Goal: Complete application form

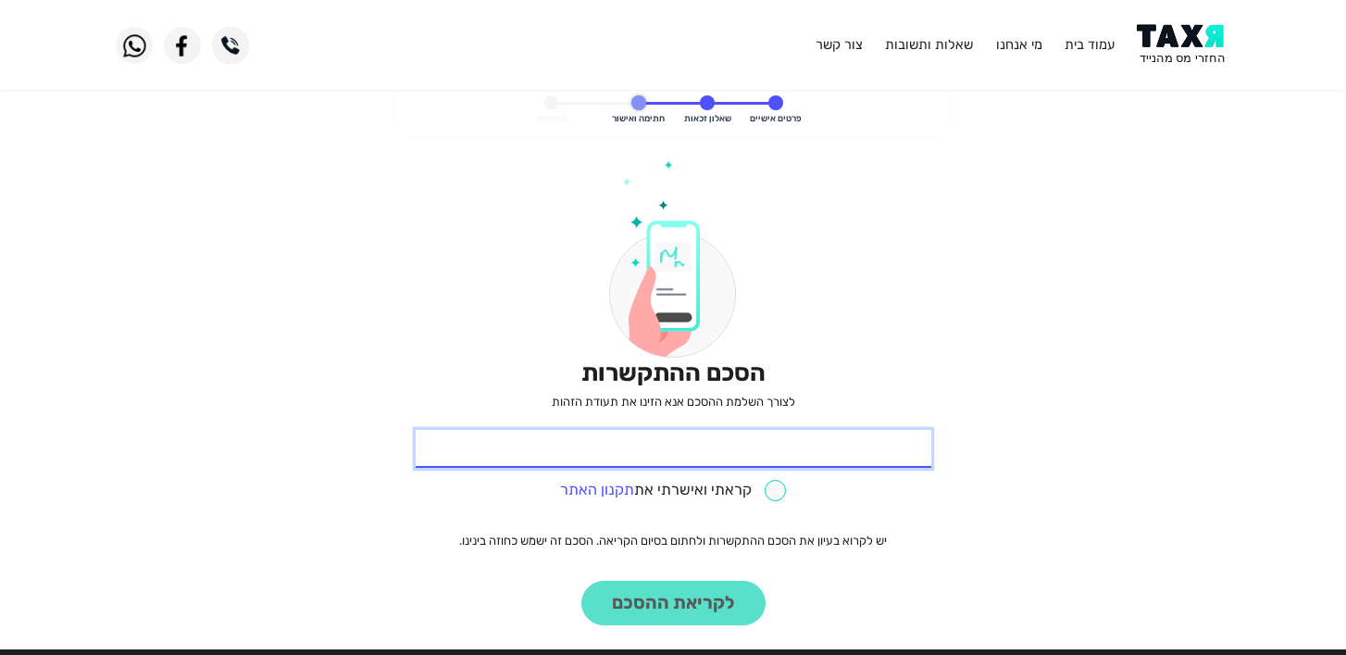
click at [749, 431] on input "* תעודת זהות" at bounding box center [674, 449] width 516 height 39
type input "211419684"
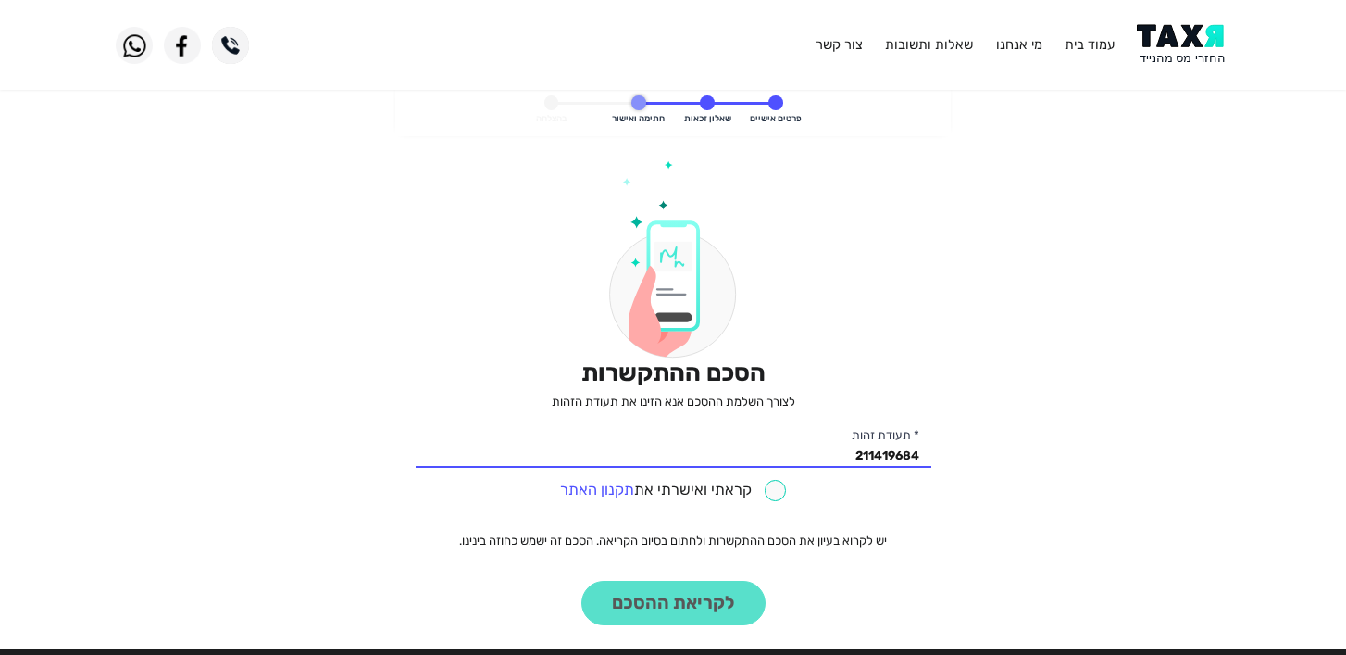
click at [782, 485] on input "checkbox" at bounding box center [673, 490] width 226 height 21
checkbox input "true"
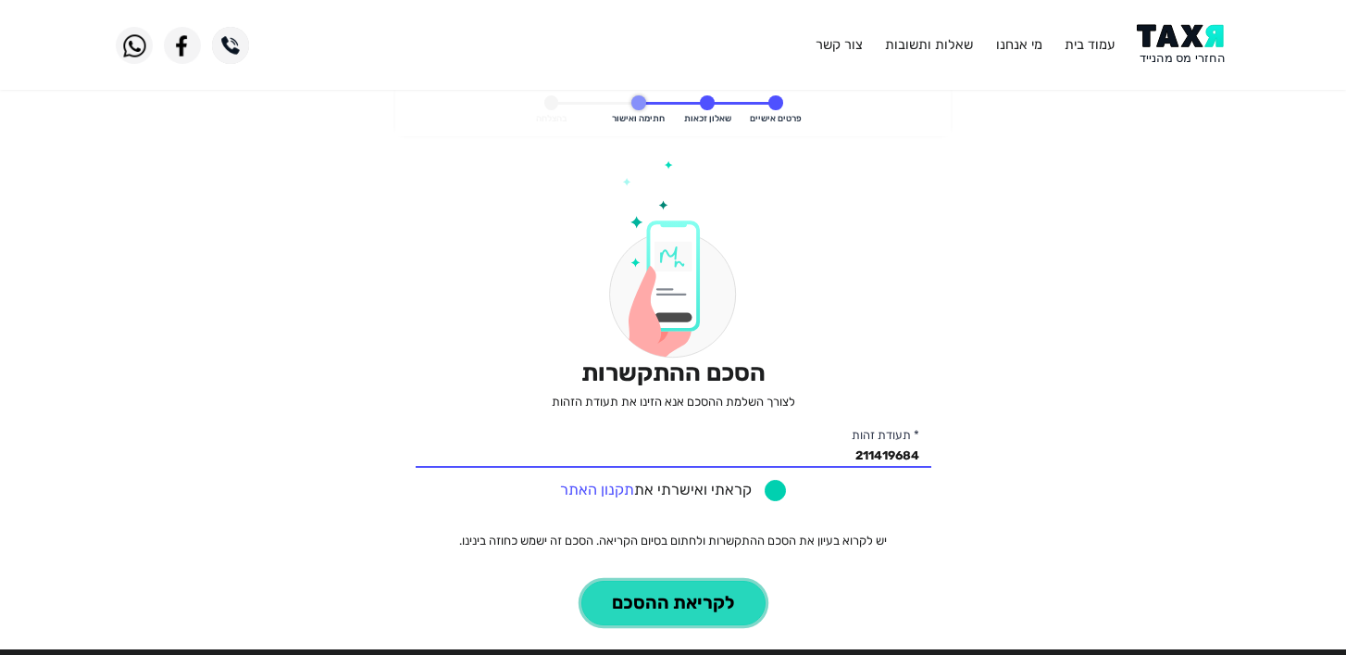
click at [708, 620] on button "לקריאת ההסכם" at bounding box center [673, 602] width 184 height 45
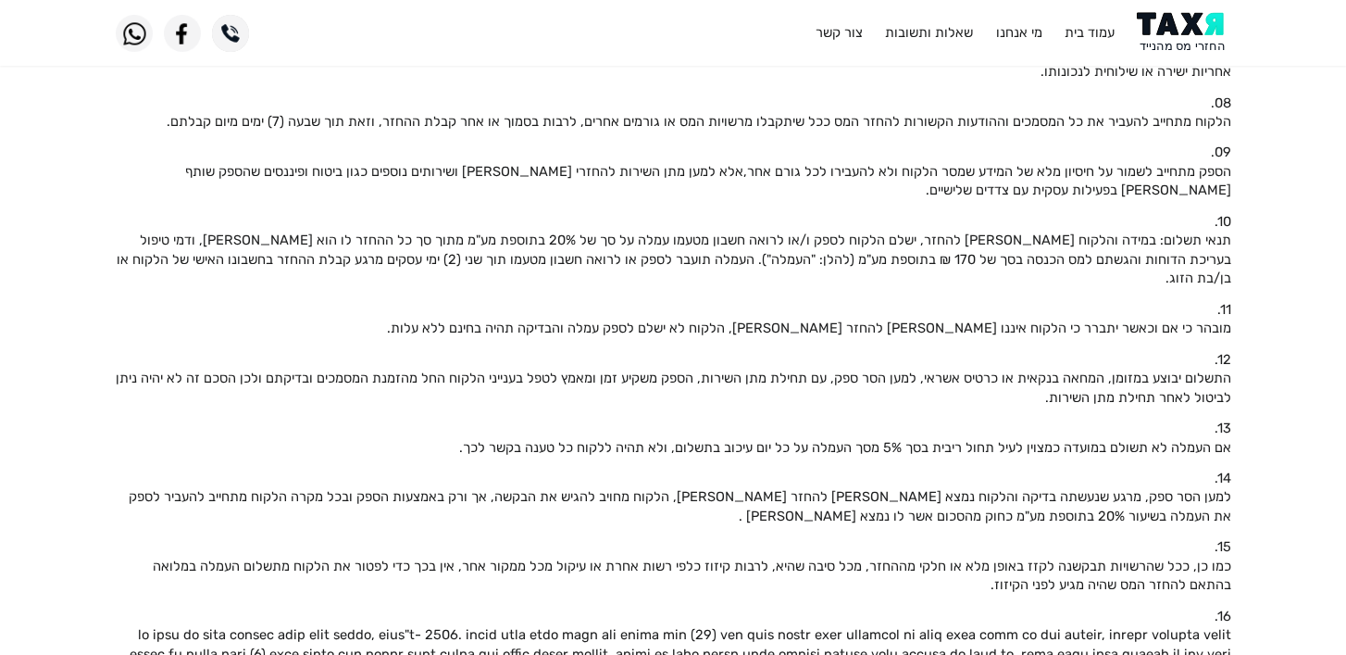
scroll to position [1369, 0]
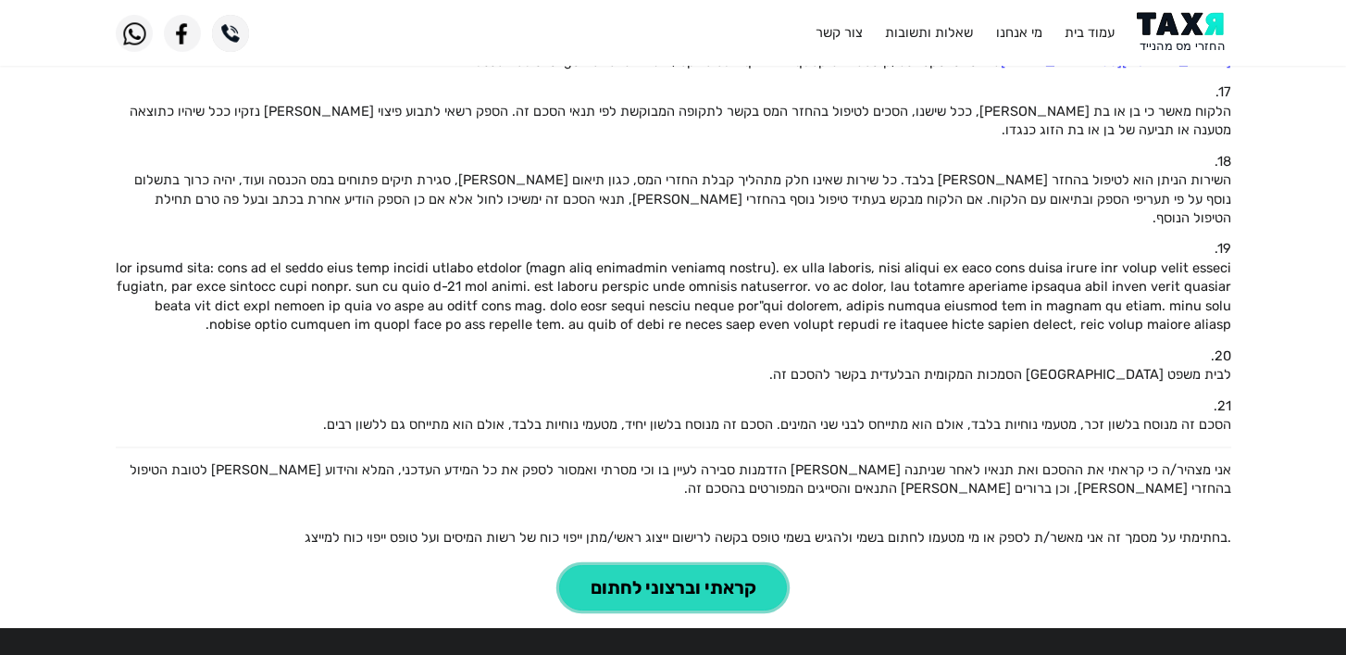
click at [740, 565] on button "קראתי וברצוני לחתום" at bounding box center [673, 587] width 228 height 45
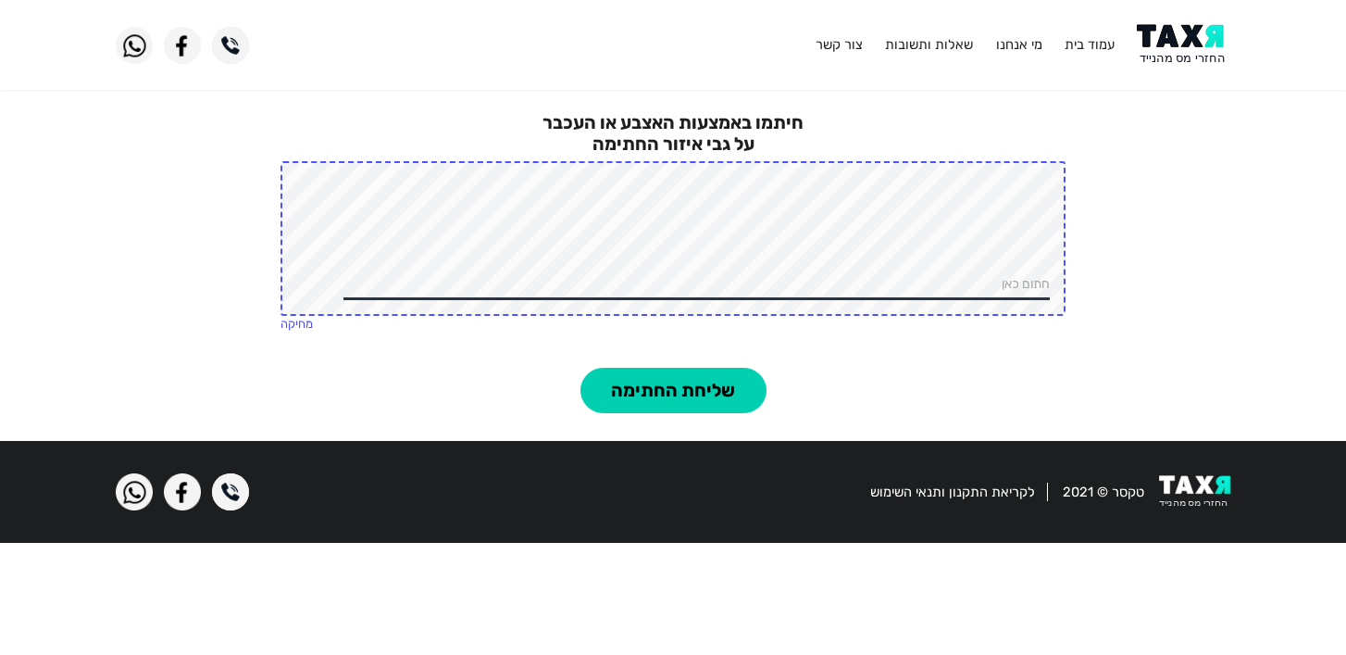
click at [687, 331] on div "מחיקה" at bounding box center [673, 324] width 784 height 17
click at [683, 375] on button "שליחת החתימה" at bounding box center [673, 390] width 186 height 45
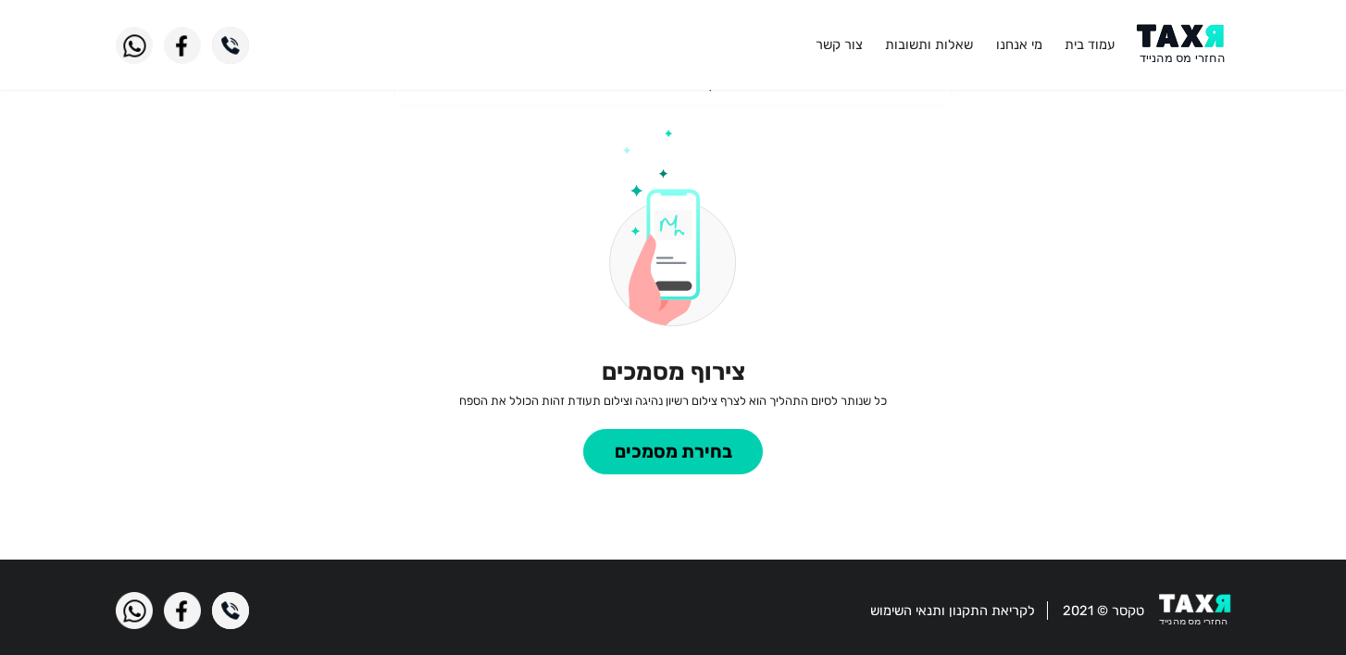
scroll to position [38, 0]
